Goal: Learn about a topic: Learn about a topic

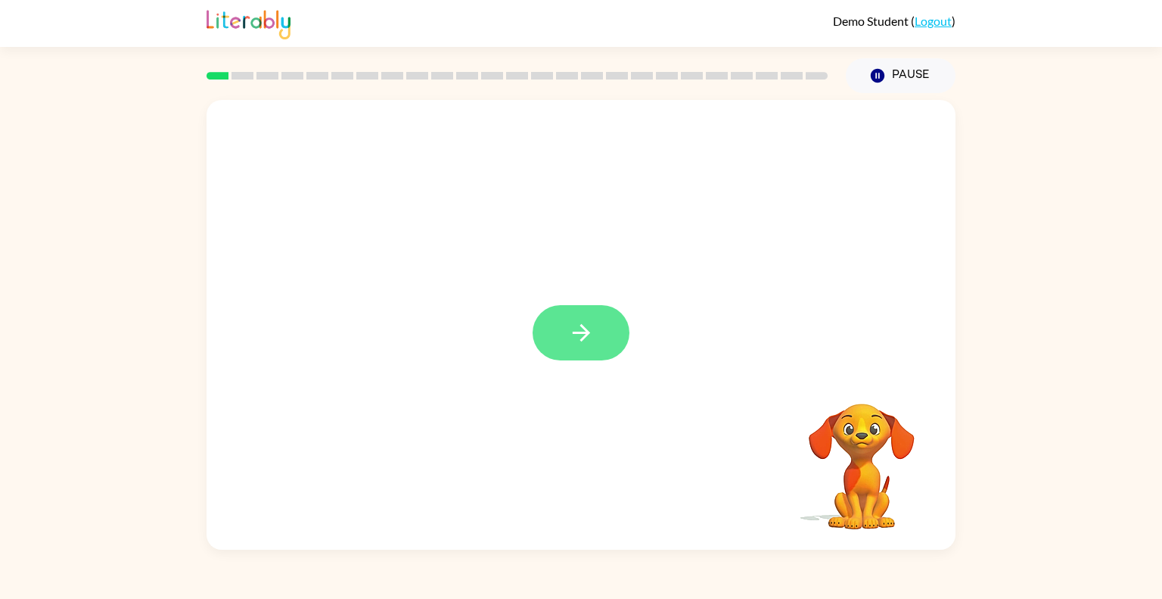
click at [590, 326] on icon "button" at bounding box center [581, 332] width 26 height 26
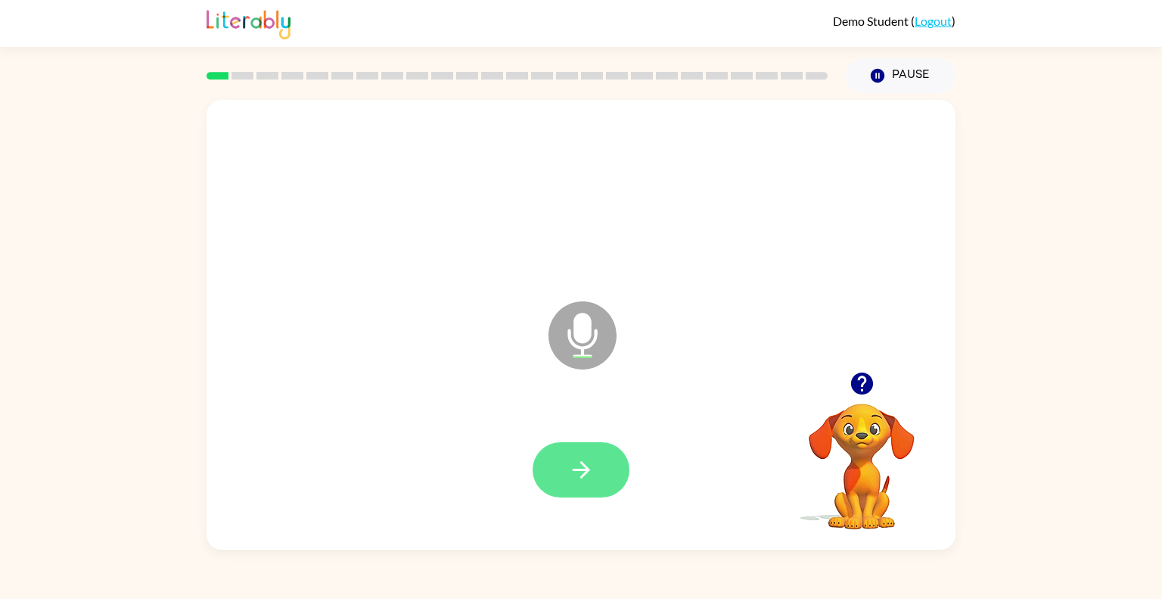
click at [581, 471] on icon "button" at bounding box center [580, 469] width 17 height 17
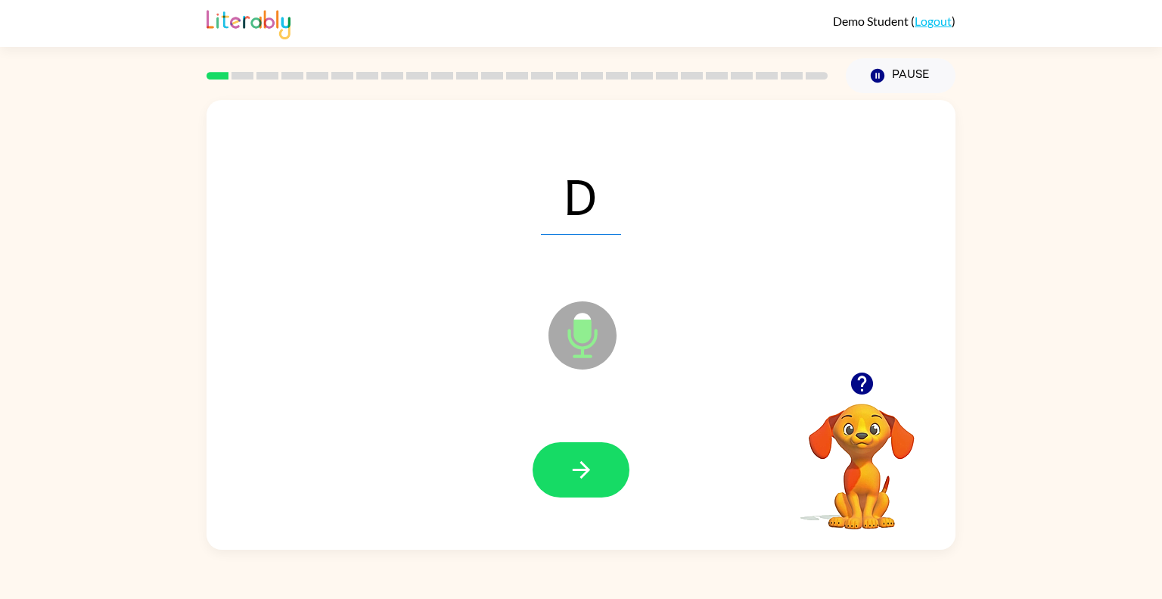
click at [581, 471] on icon "button" at bounding box center [580, 469] width 17 height 17
